Goal: Feedback & Contribution: Contribute content

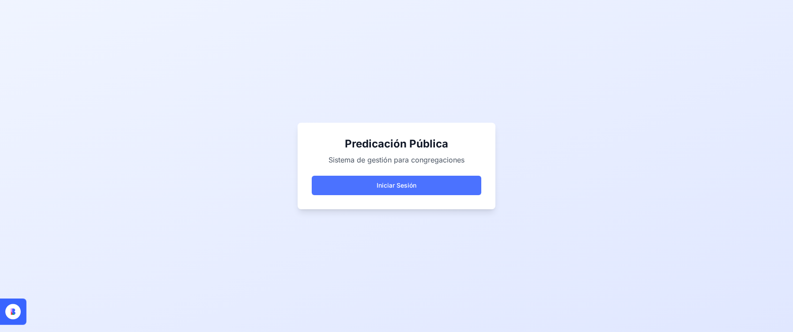
click at [399, 188] on button "Iniciar Sesión" at bounding box center [396, 185] width 169 height 19
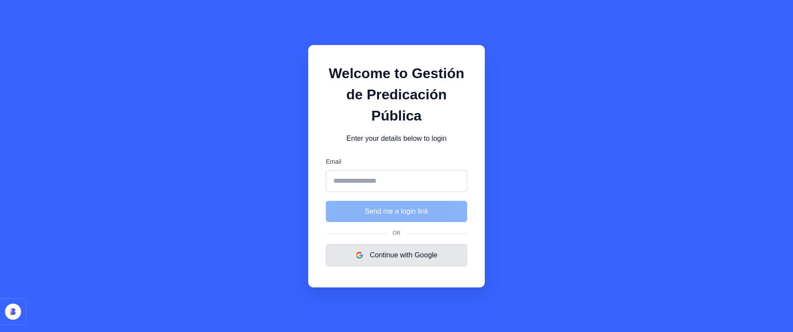
click at [379, 252] on button "Continue with Google" at bounding box center [396, 255] width 141 height 22
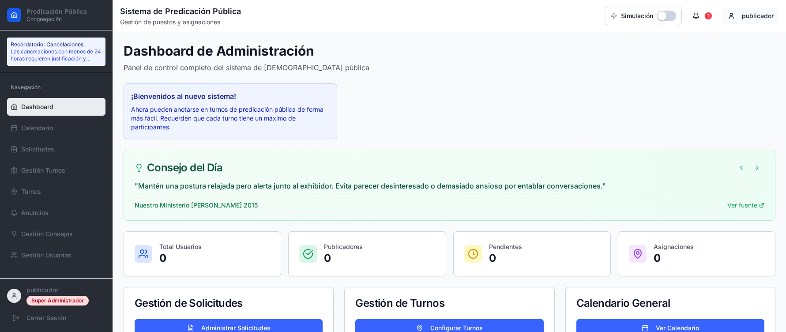
click at [742, 15] on html "Predicación Pública Congregación Recordatorio: Cancelaciones Las cancelaciones …" at bounding box center [393, 179] width 786 height 358
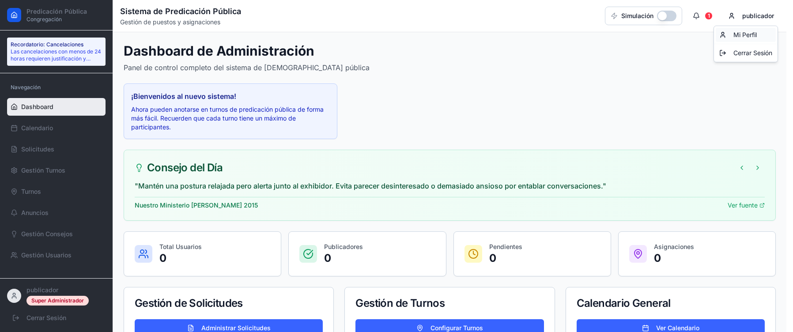
click at [745, 30] on div "Mi Perfil" at bounding box center [745, 35] width 60 height 14
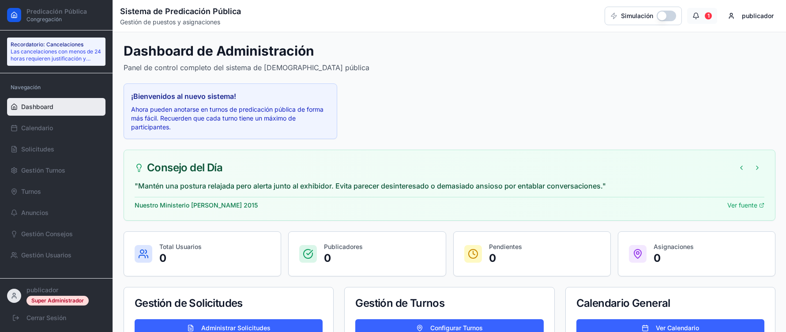
click at [701, 17] on button "1" at bounding box center [702, 16] width 30 height 16
click at [667, 13] on button "button" at bounding box center [666, 16] width 19 height 11
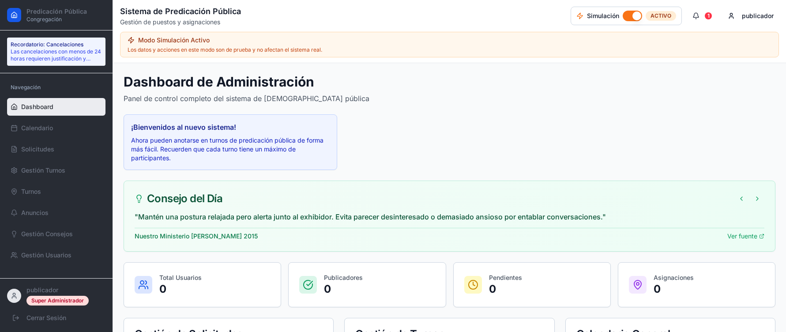
click at [637, 12] on button "button" at bounding box center [632, 16] width 19 height 11
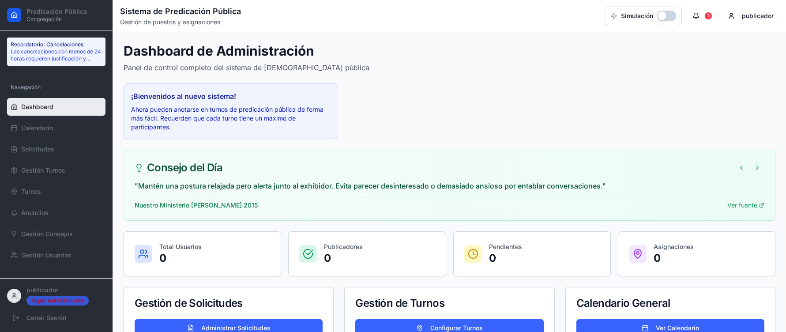
click at [41, 297] on div "Super Administrador" at bounding box center [57, 301] width 62 height 10
click at [46, 290] on p "publicador" at bounding box center [65, 290] width 79 height 9
click at [49, 304] on div "Super Administrador" at bounding box center [57, 301] width 62 height 10
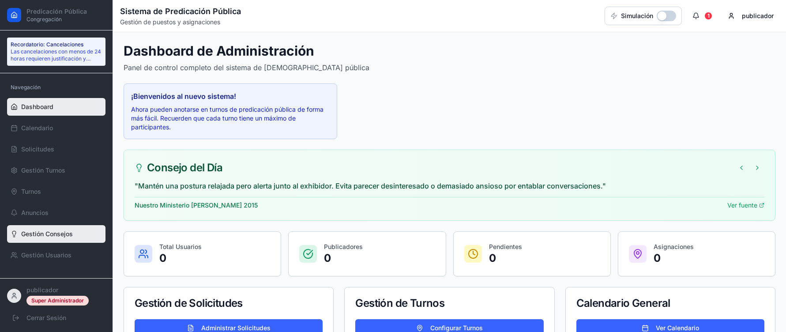
click at [40, 241] on link "Gestión Consejos" at bounding box center [56, 234] width 98 height 18
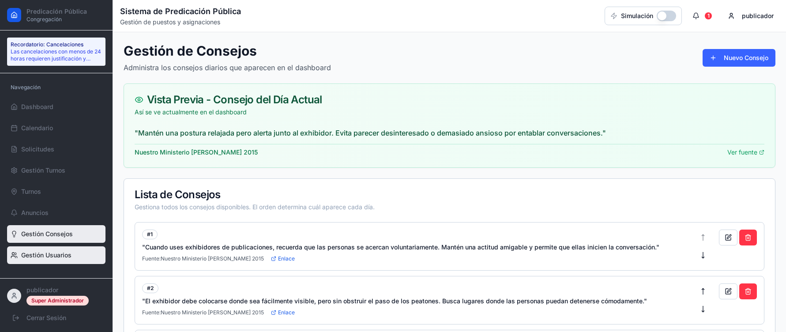
click at [45, 250] on link "Gestión Usuarios" at bounding box center [56, 255] width 98 height 18
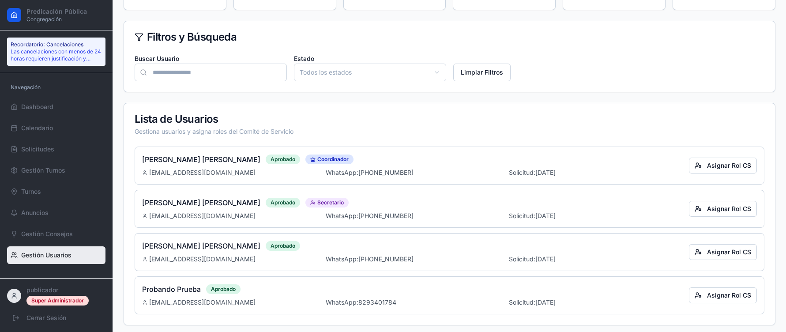
scroll to position [167, 0]
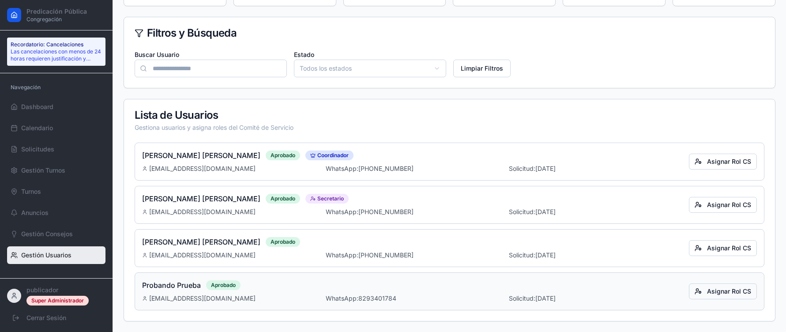
click at [724, 295] on button "Asignar Rol CS" at bounding box center [723, 291] width 68 height 16
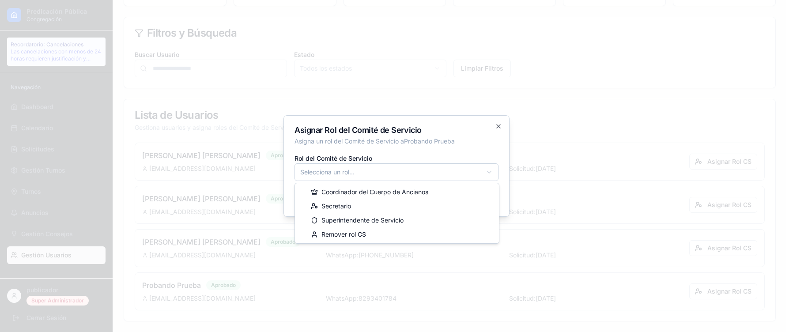
click at [495, 174] on body "Predicación Pública Congregación Recordatorio: Cancelaciones Las cancelaciones …" at bounding box center [393, 82] width 786 height 499
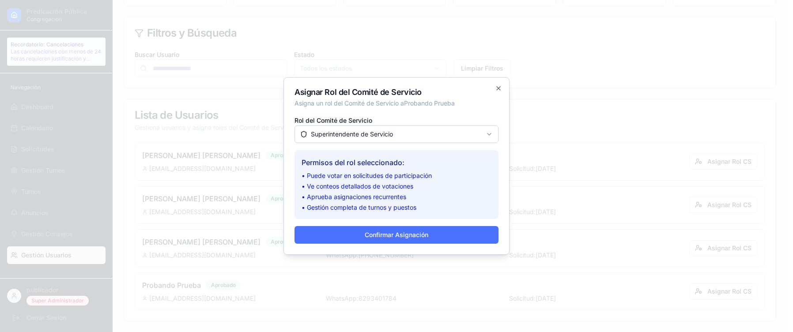
click at [396, 238] on button "Confirmar Asignación" at bounding box center [396, 235] width 204 height 18
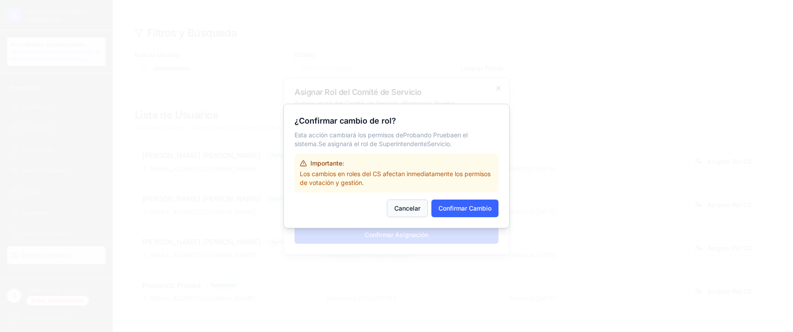
click at [403, 207] on button "Cancelar" at bounding box center [407, 208] width 41 height 18
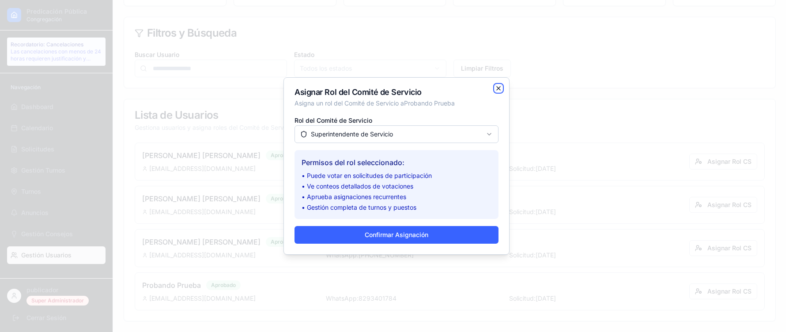
click at [501, 89] on icon "button" at bounding box center [498, 88] width 7 height 7
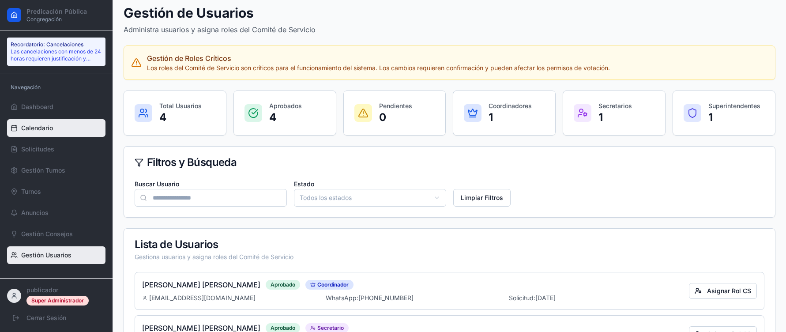
scroll to position [0, 0]
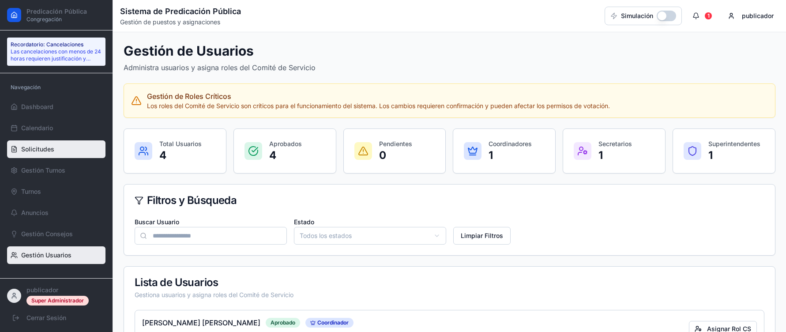
click at [49, 149] on span "Solicitudes" at bounding box center [37, 149] width 33 height 9
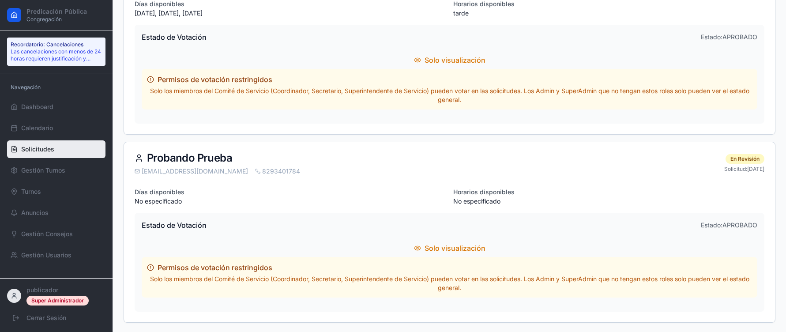
scroll to position [528, 0]
click at [13, 297] on icon at bounding box center [14, 298] width 4 height 2
click at [46, 289] on p "publicador" at bounding box center [65, 290] width 79 height 9
click at [14, 295] on circle at bounding box center [14, 294] width 2 height 2
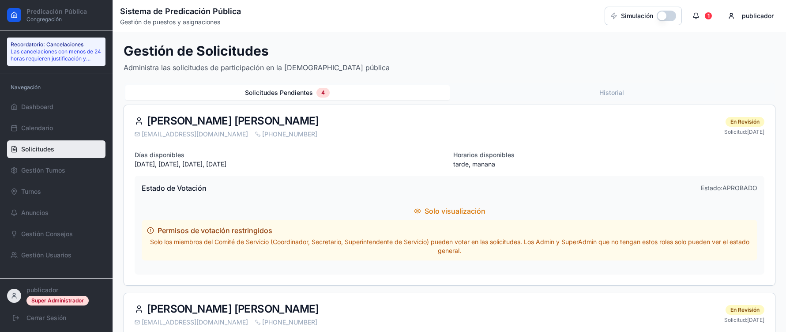
scroll to position [132, 0]
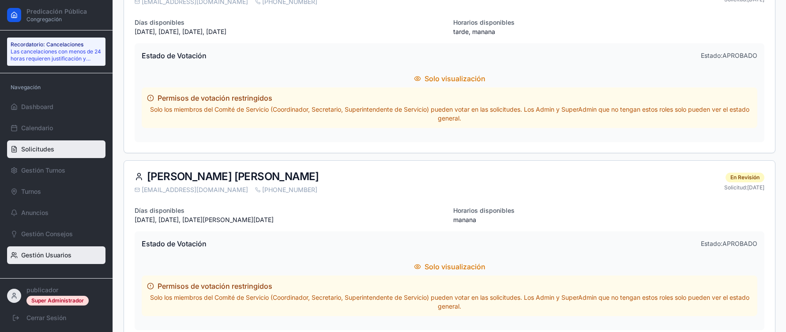
click at [53, 249] on link "Gestión Usuarios" at bounding box center [56, 255] width 98 height 18
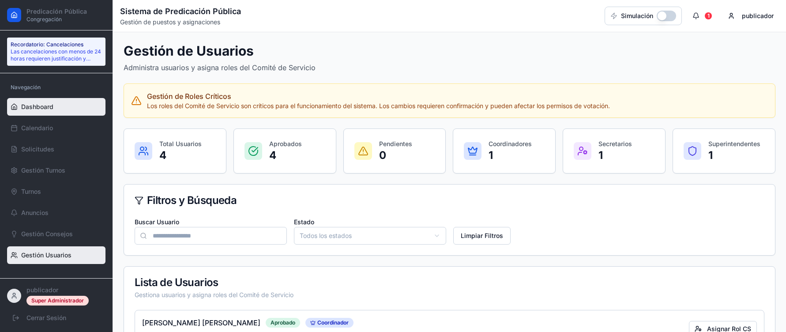
click at [22, 108] on span "Dashboard" at bounding box center [37, 106] width 32 height 9
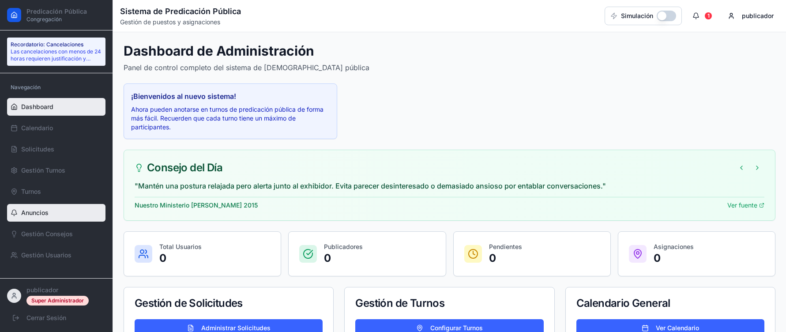
click at [28, 212] on span "Anuncios" at bounding box center [34, 212] width 27 height 9
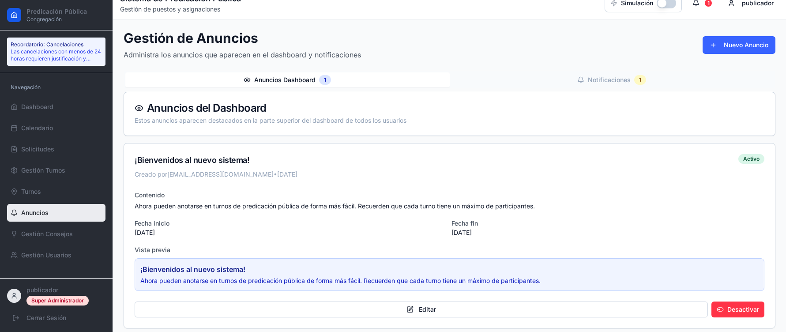
scroll to position [20, 0]
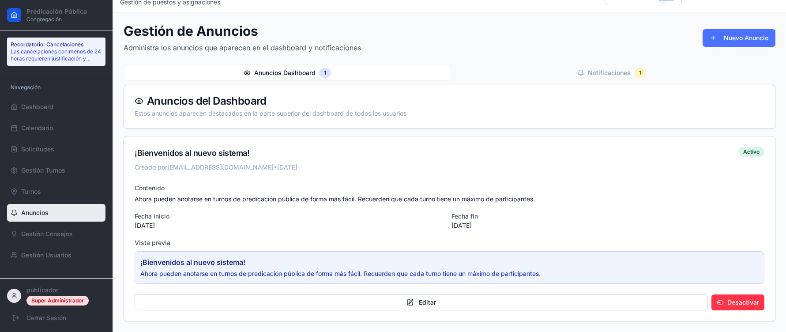
click at [722, 45] on button "Nuevo Anuncio" at bounding box center [739, 38] width 73 height 18
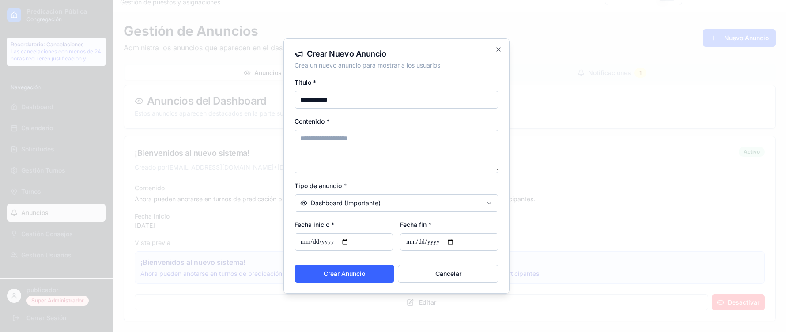
type input "**********"
click at [320, 158] on textarea "Contenido *" at bounding box center [396, 151] width 204 height 43
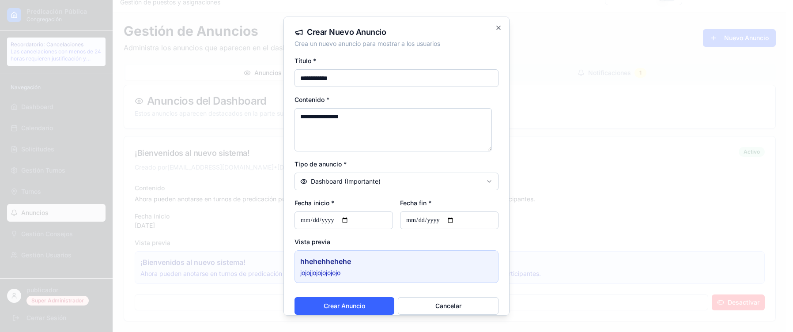
type textarea "**********"
click at [368, 183] on body "Predicación Pública Congregación Recordatorio: Cancelaciones Las cancelaciones …" at bounding box center [393, 156] width 786 height 352
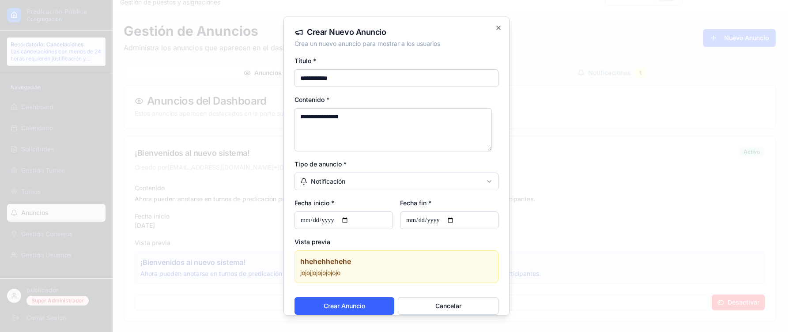
click at [346, 217] on input "Fecha inicio *" at bounding box center [343, 220] width 98 height 18
click at [349, 219] on input "Fecha inicio *" at bounding box center [343, 220] width 98 height 18
type input "**********"
click at [354, 218] on input "**********" at bounding box center [343, 220] width 98 height 18
click at [455, 222] on input "Fecha fin *" at bounding box center [449, 220] width 98 height 18
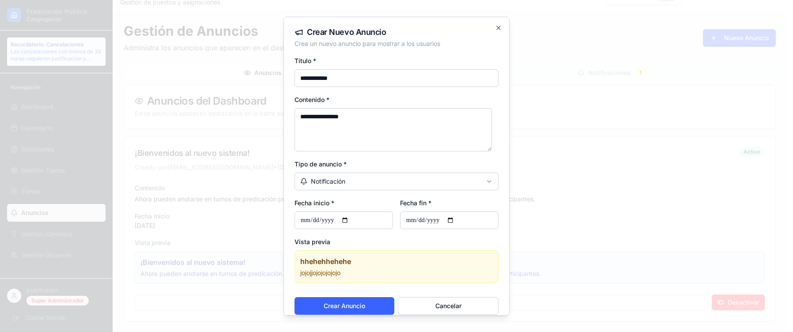
type input "**********"
click at [357, 305] on button "Crear Anuncio" at bounding box center [344, 306] width 100 height 18
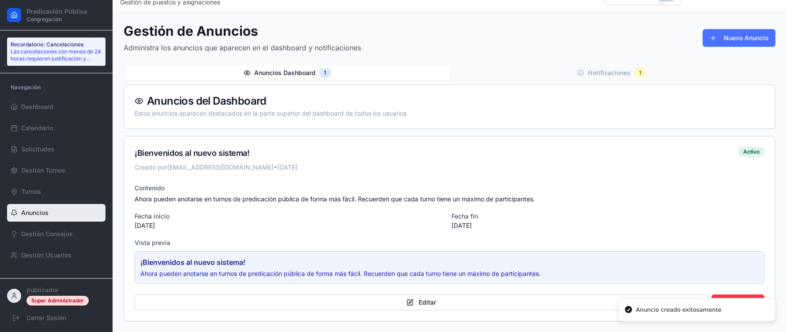
click at [731, 36] on button "Nuevo Anuncio" at bounding box center [739, 38] width 73 height 18
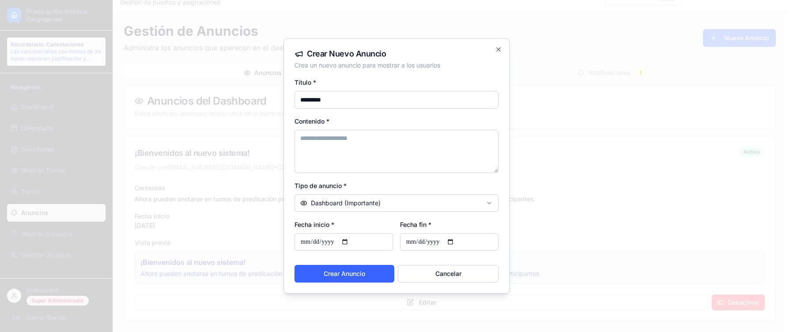
type input "*********"
click at [368, 154] on textarea "Contenido *" at bounding box center [396, 151] width 204 height 43
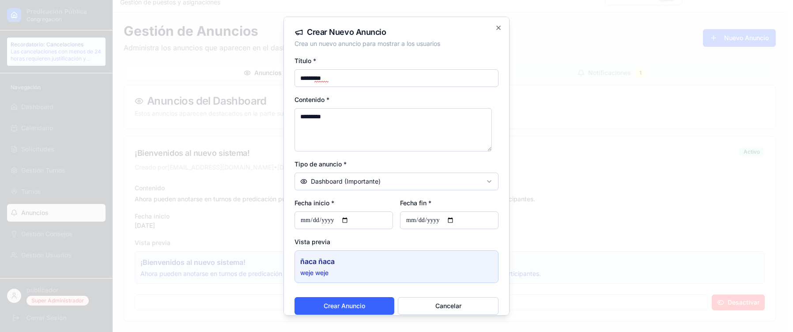
type textarea "*********"
click at [359, 215] on input "Fecha inicio *" at bounding box center [343, 220] width 98 height 18
click at [346, 216] on input "Fecha inicio *" at bounding box center [343, 220] width 98 height 18
click at [347, 220] on input "Fecha inicio *" at bounding box center [343, 220] width 98 height 18
click at [350, 218] on input "Fecha inicio *" at bounding box center [343, 220] width 98 height 18
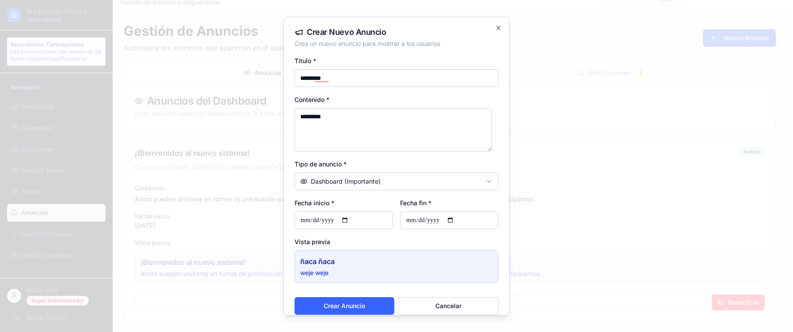
type input "**********"
click at [454, 217] on input "Fecha fin *" at bounding box center [449, 220] width 98 height 18
type input "**********"
click at [343, 301] on button "Crear Anuncio" at bounding box center [344, 306] width 100 height 18
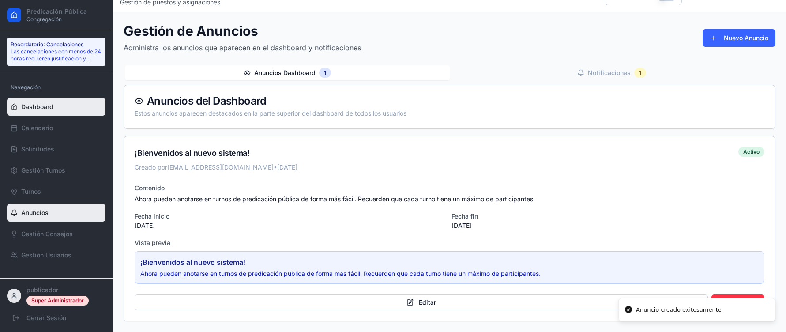
click at [37, 107] on span "Dashboard" at bounding box center [37, 106] width 32 height 9
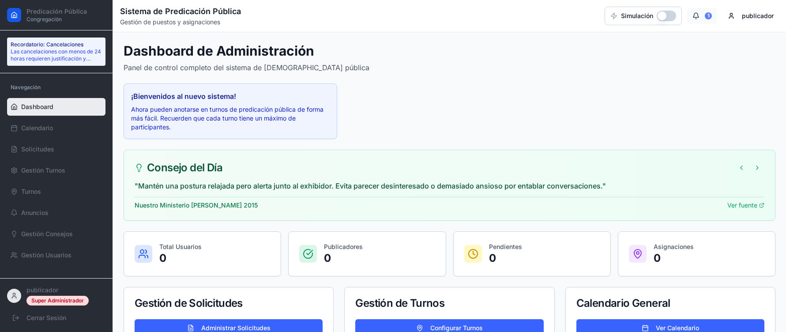
click at [706, 15] on div "1" at bounding box center [708, 15] width 7 height 7
click at [708, 16] on div "1" at bounding box center [708, 15] width 7 height 7
click at [748, 16] on html "Predicación Pública Congregación Recordatorio: Cancelaciones Las cancelaciones …" at bounding box center [393, 179] width 786 height 358
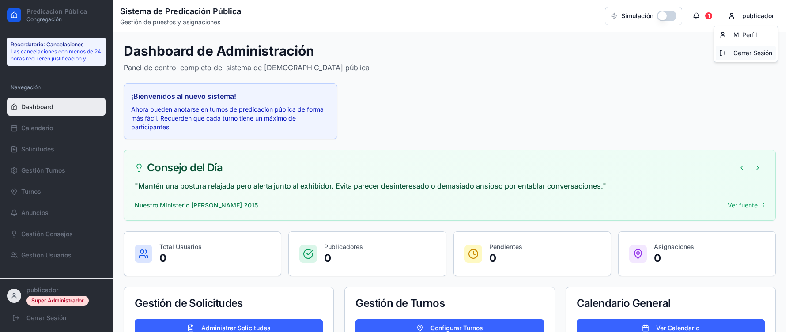
click at [741, 53] on div "Cerrar Sesión" at bounding box center [745, 53] width 60 height 14
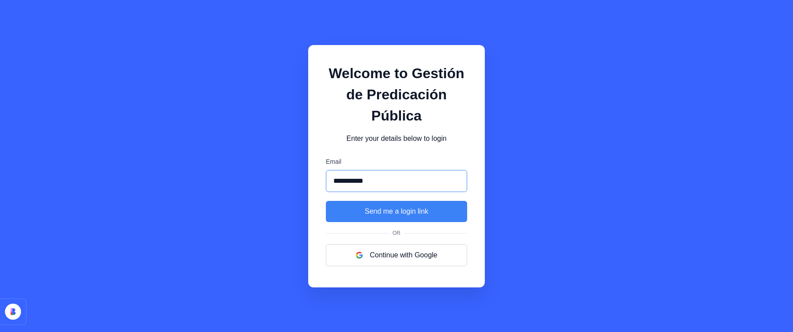
click at [403, 183] on input "**********" at bounding box center [396, 181] width 141 height 22
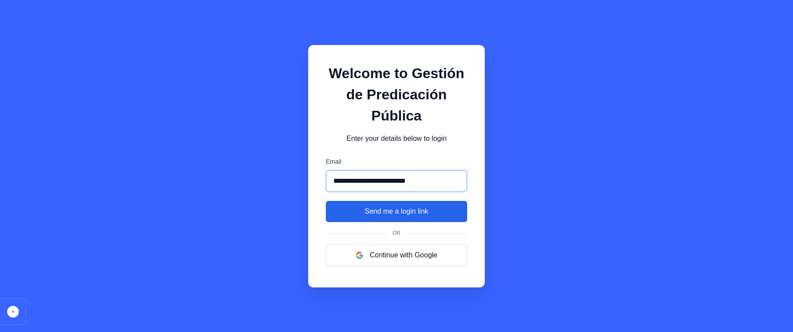
type input "**********"
click at [410, 211] on button "Send me a login link" at bounding box center [396, 211] width 141 height 21
